Goal: Check status: Check status

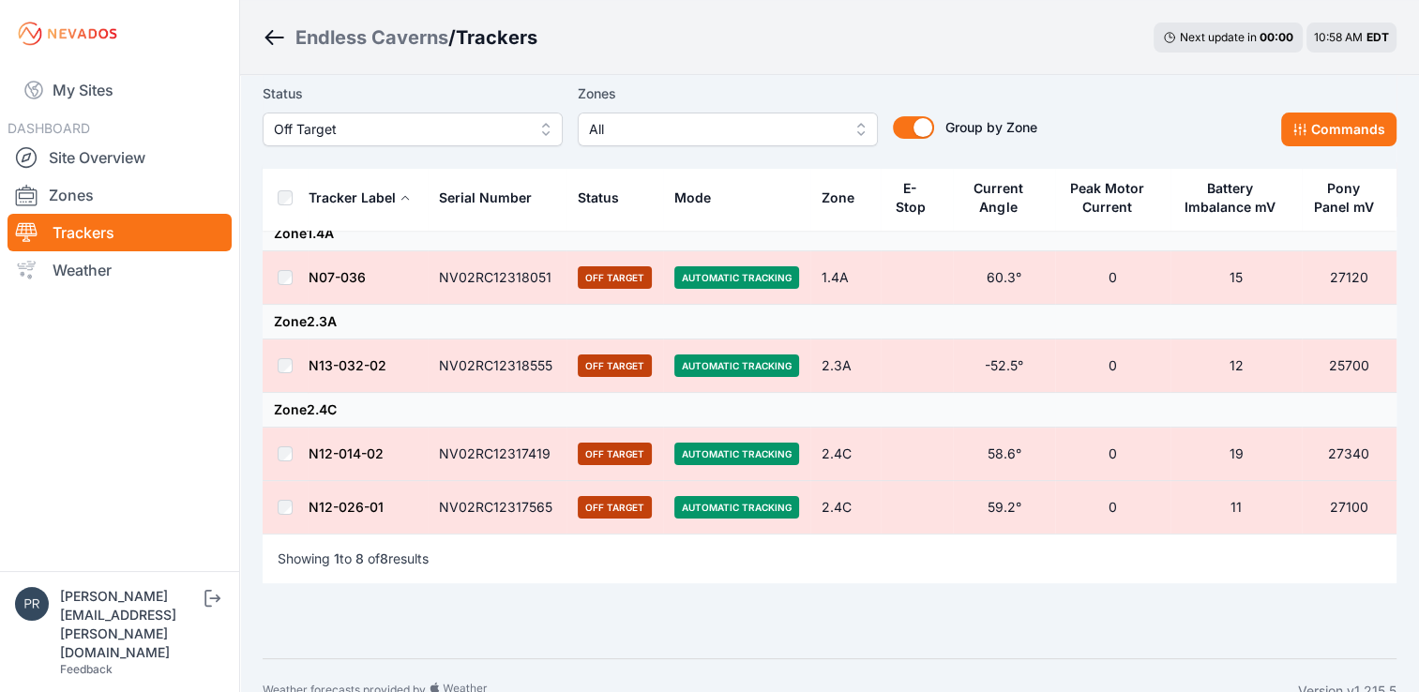
scroll to position [379, 0]
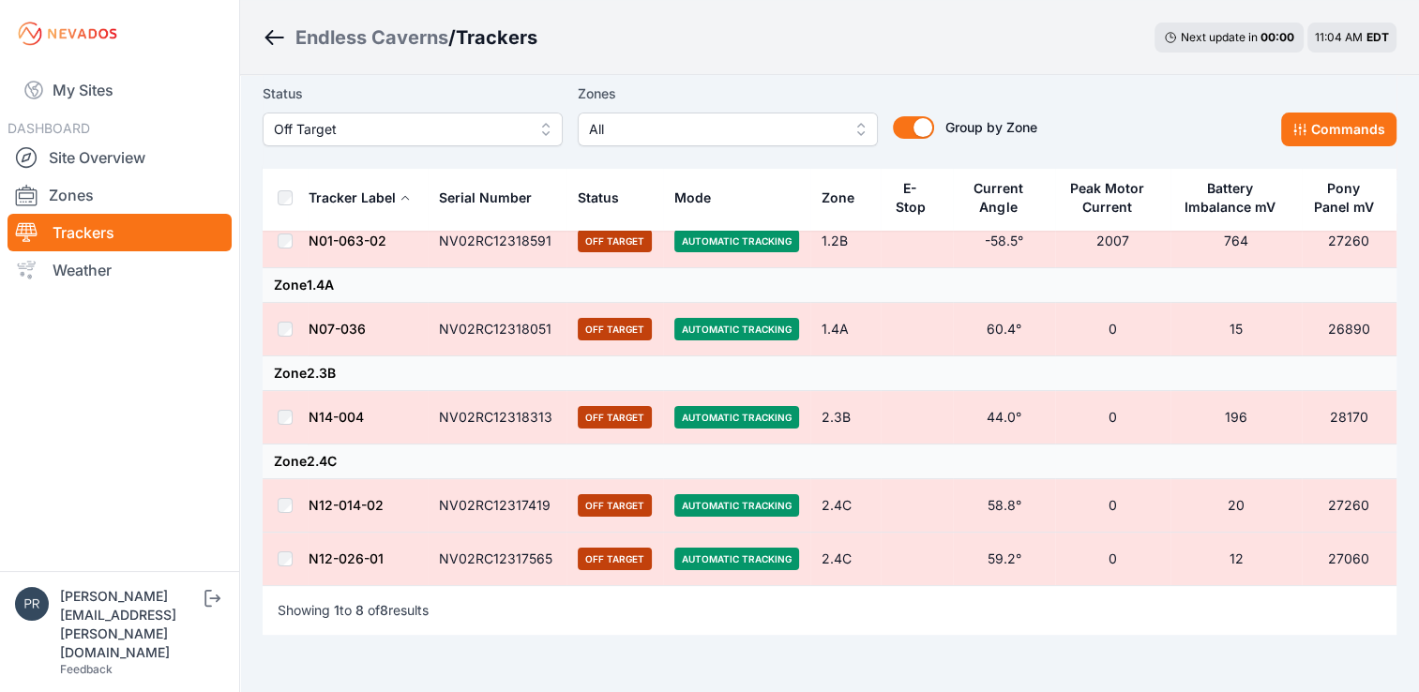
scroll to position [310, 0]
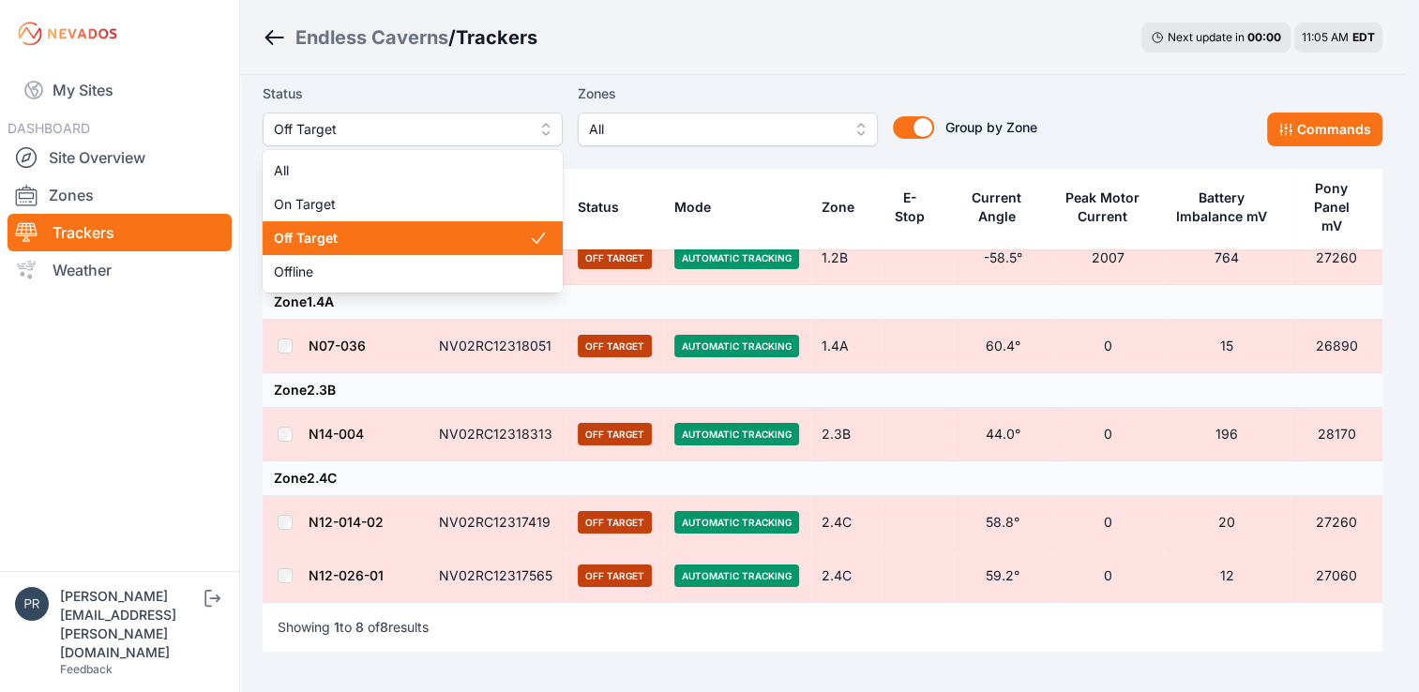
click at [390, 127] on span "Off Target" at bounding box center [399, 129] width 251 height 23
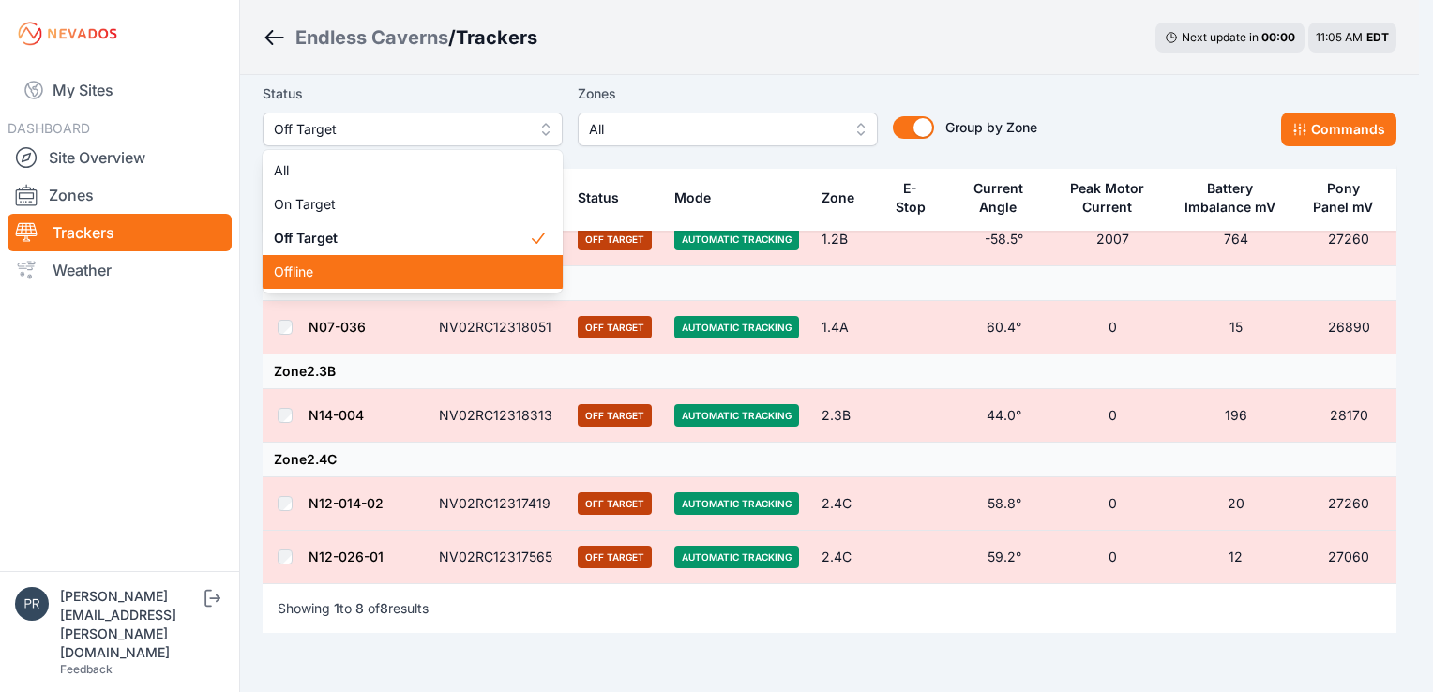
click at [424, 280] on span "Offline" at bounding box center [401, 272] width 255 height 19
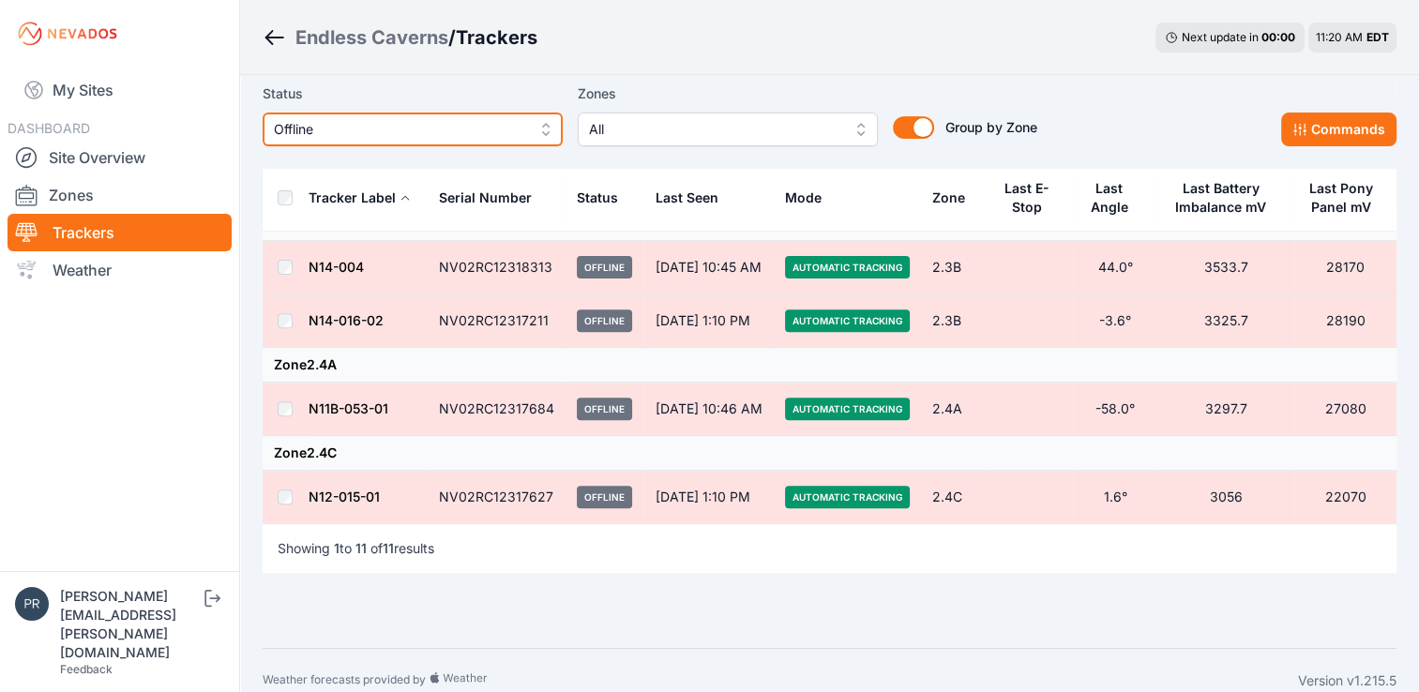
scroll to position [615, 0]
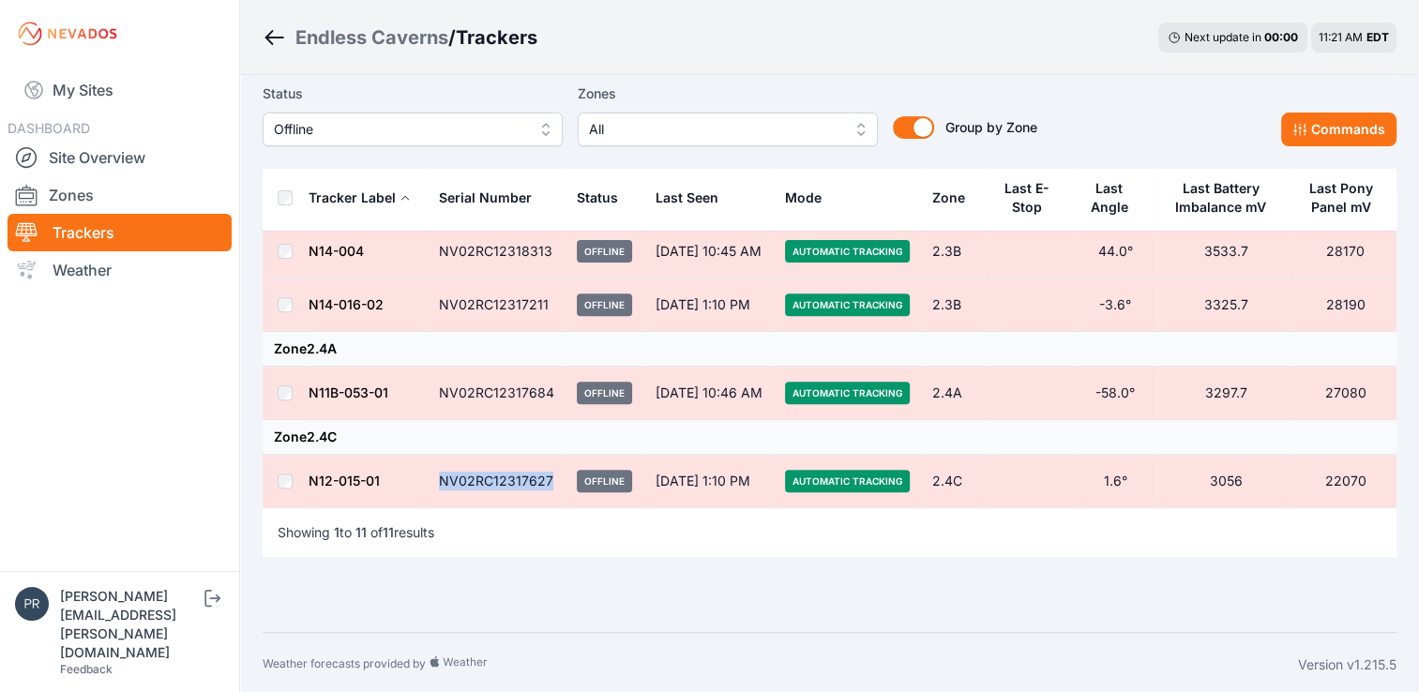
drag, startPoint x: 550, startPoint y: 475, endPoint x: 439, endPoint y: 484, distance: 111.1
click at [439, 484] on td "NV02RC12317627" at bounding box center [497, 481] width 138 height 53
copy td "NV02RC12317627"
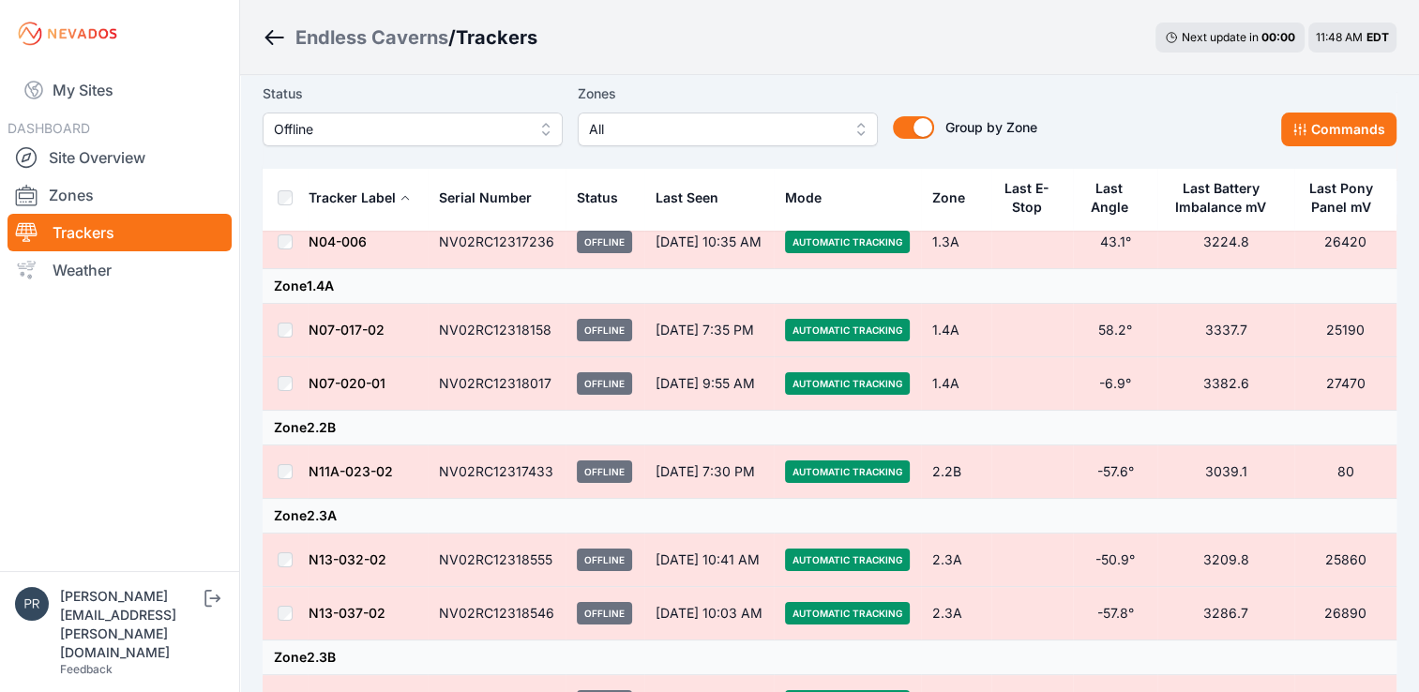
scroll to position [165, 0]
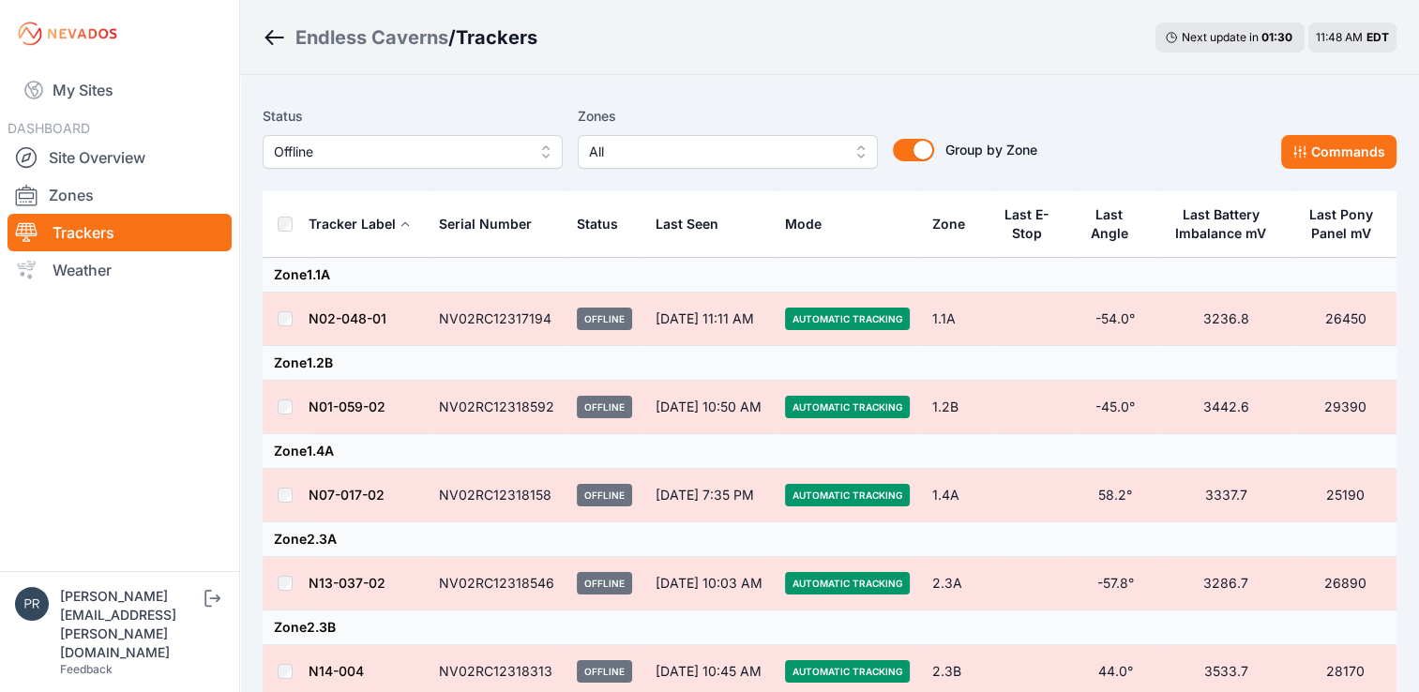
click at [536, 156] on button "Offline" at bounding box center [413, 152] width 300 height 34
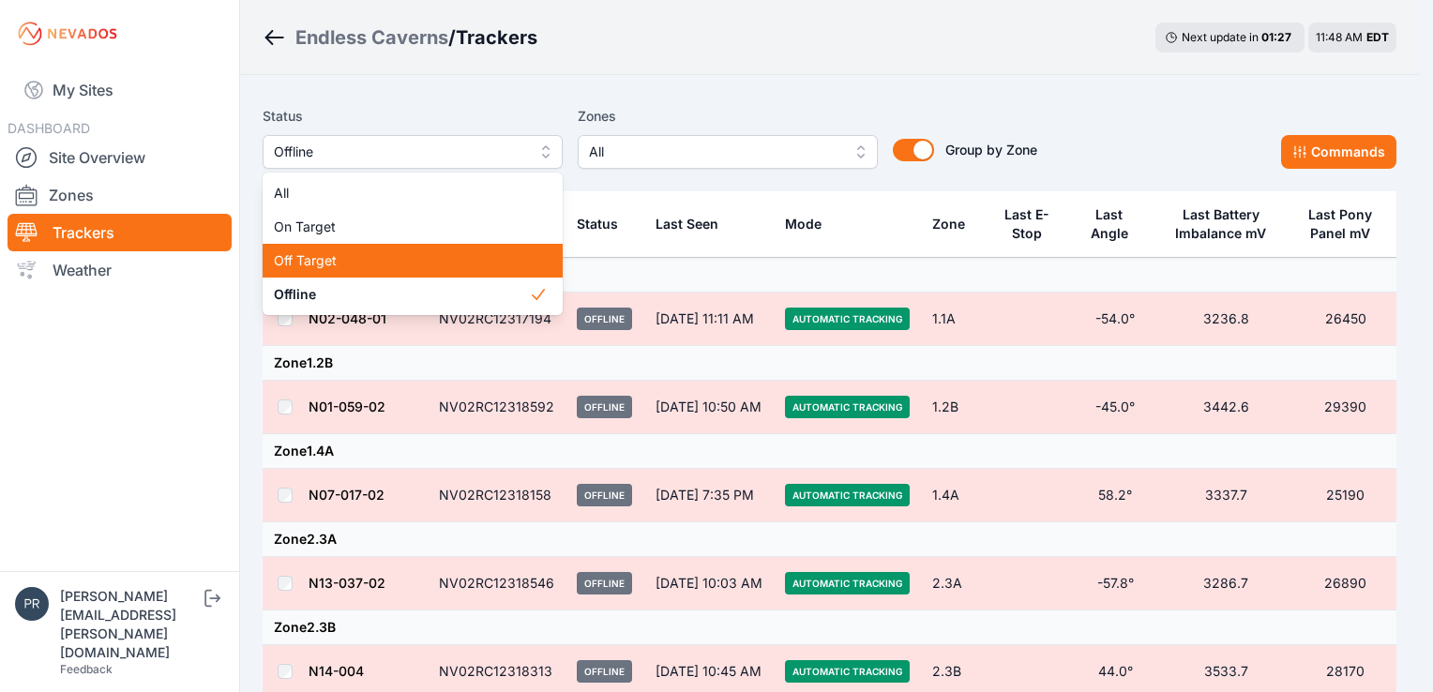
click at [482, 247] on div "Off Target" at bounding box center [413, 261] width 300 height 34
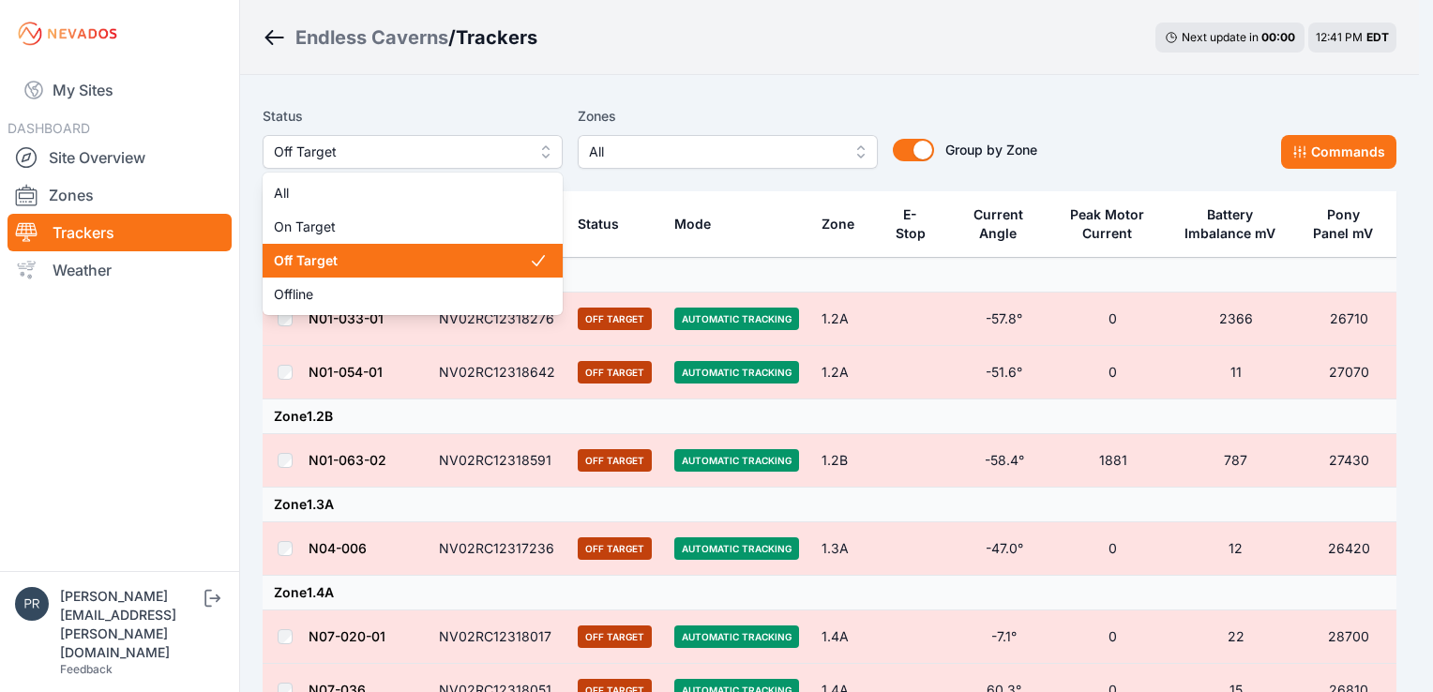
click at [562, 157] on button "Off Target" at bounding box center [413, 152] width 300 height 34
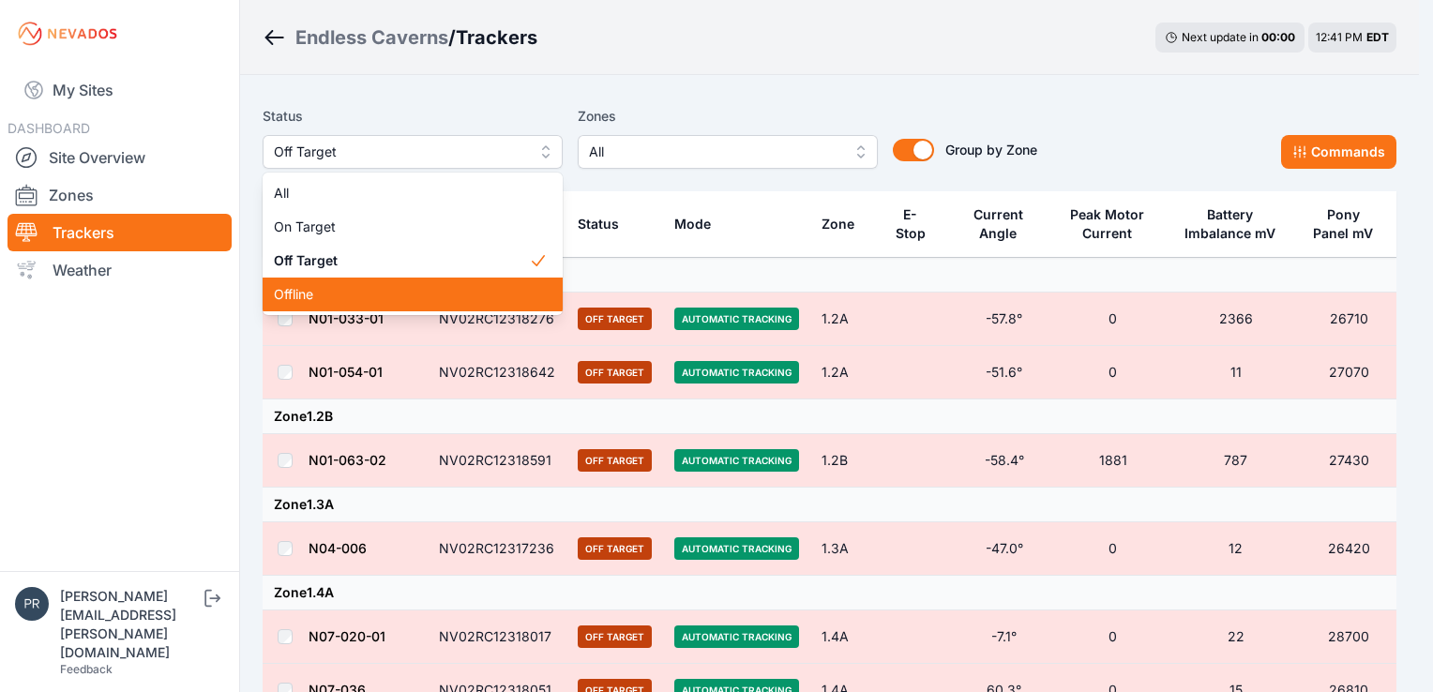
click at [476, 307] on div "Offline" at bounding box center [413, 295] width 300 height 34
